Goal: Task Accomplishment & Management: Manage account settings

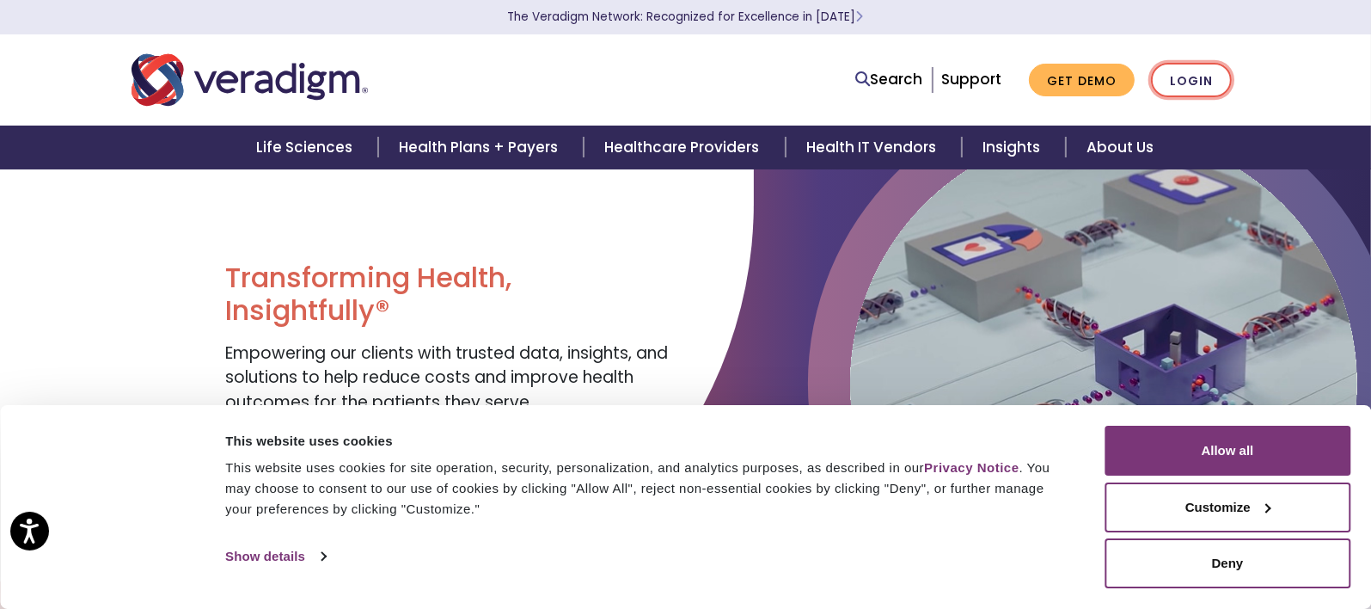
click at [1199, 76] on link "Login" at bounding box center [1191, 80] width 81 height 35
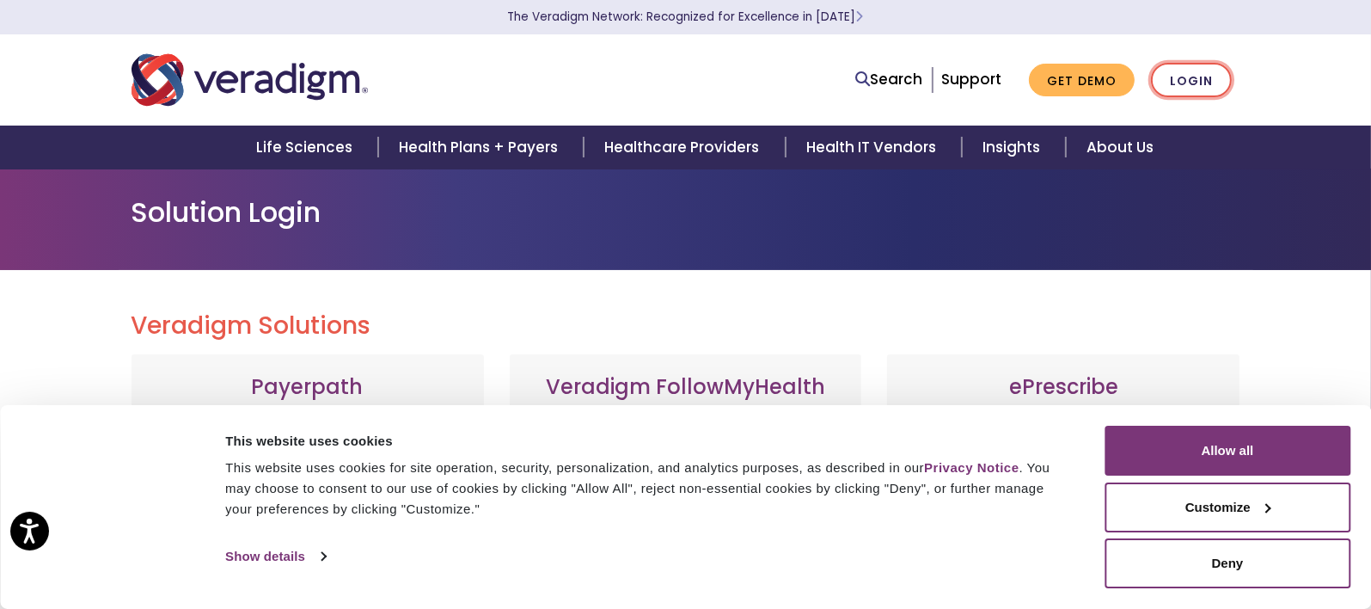
click at [1197, 79] on link "Login" at bounding box center [1191, 80] width 81 height 35
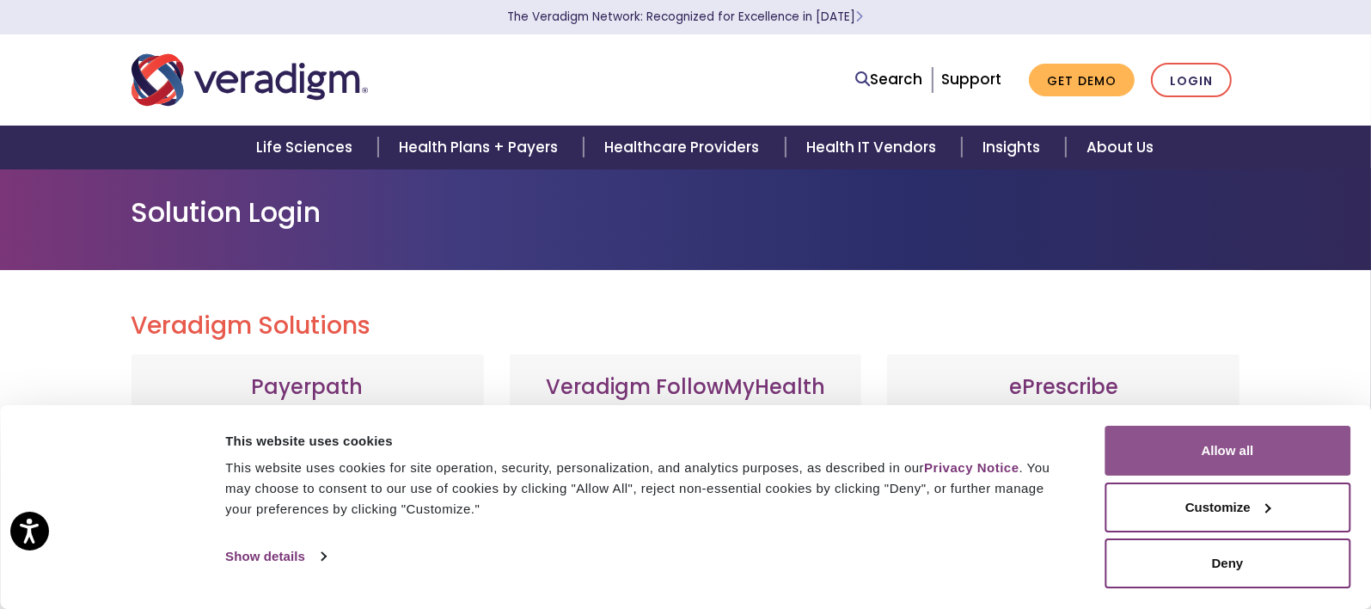
click at [1276, 456] on button "Allow all" at bounding box center [1228, 451] width 246 height 50
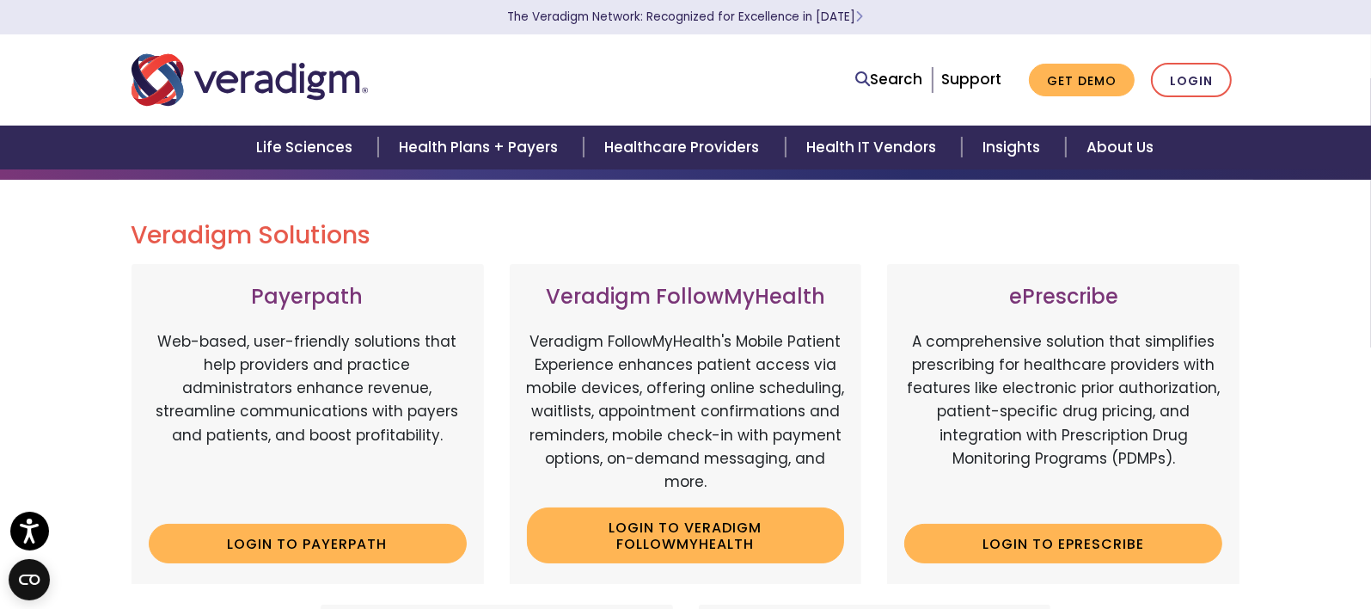
scroll to position [86, 0]
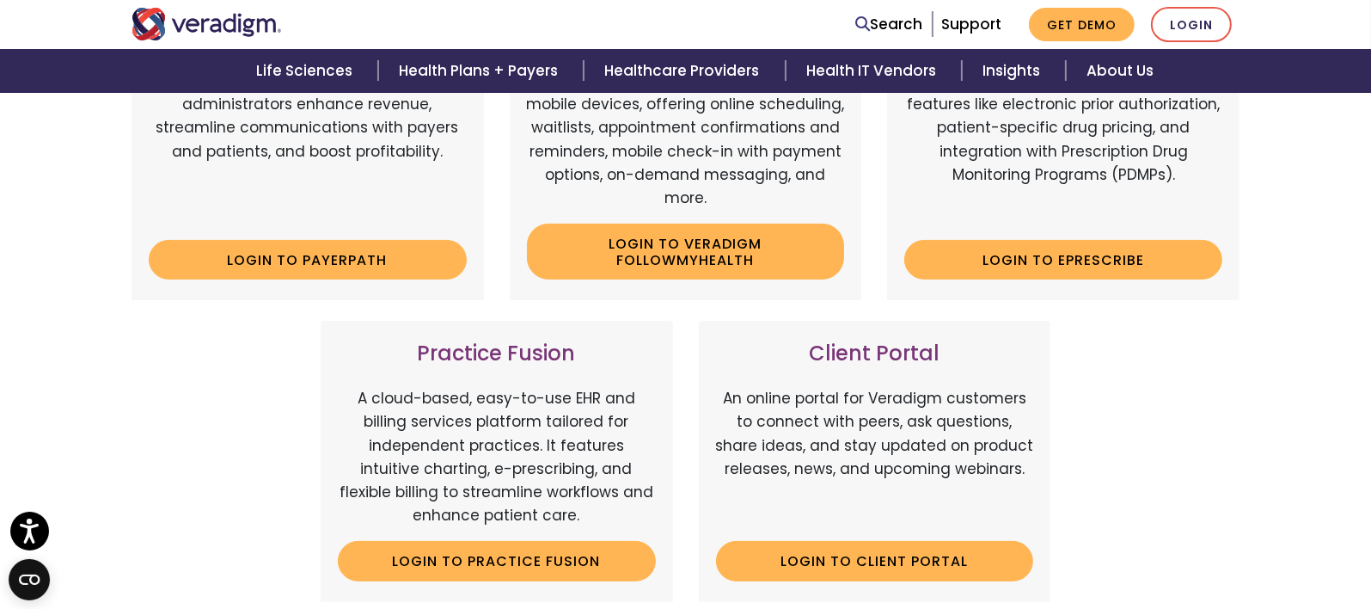
scroll to position [172, 0]
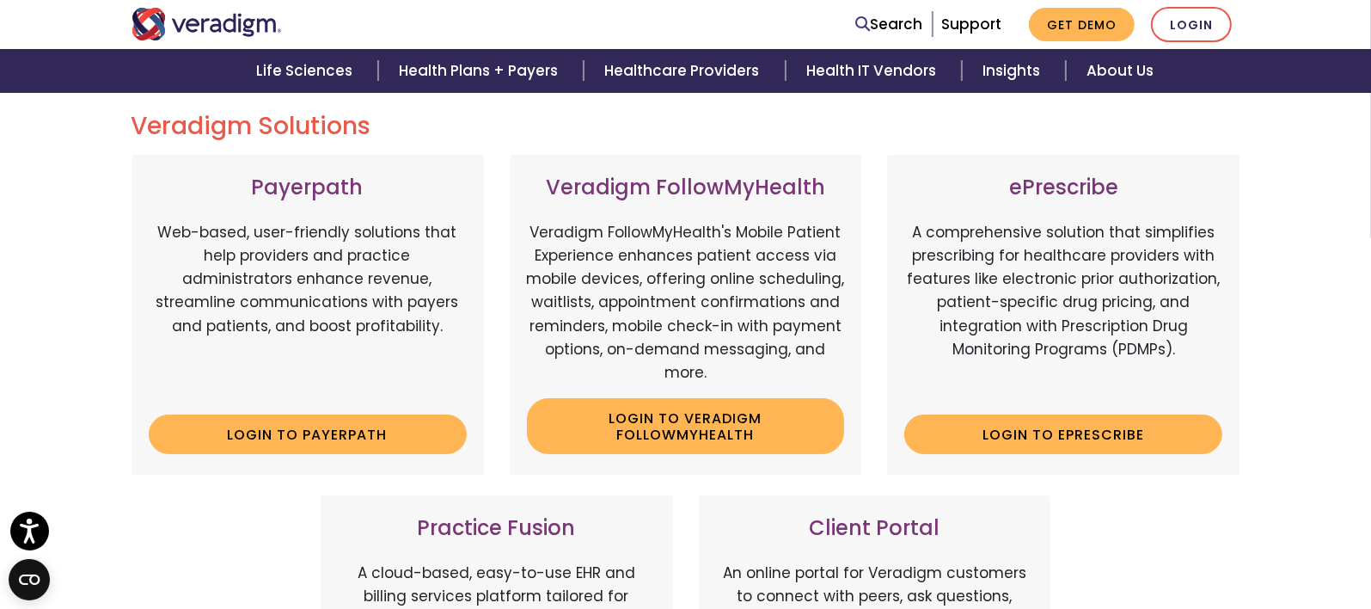
scroll to position [172, 0]
